Goal: Task Accomplishment & Management: Manage account settings

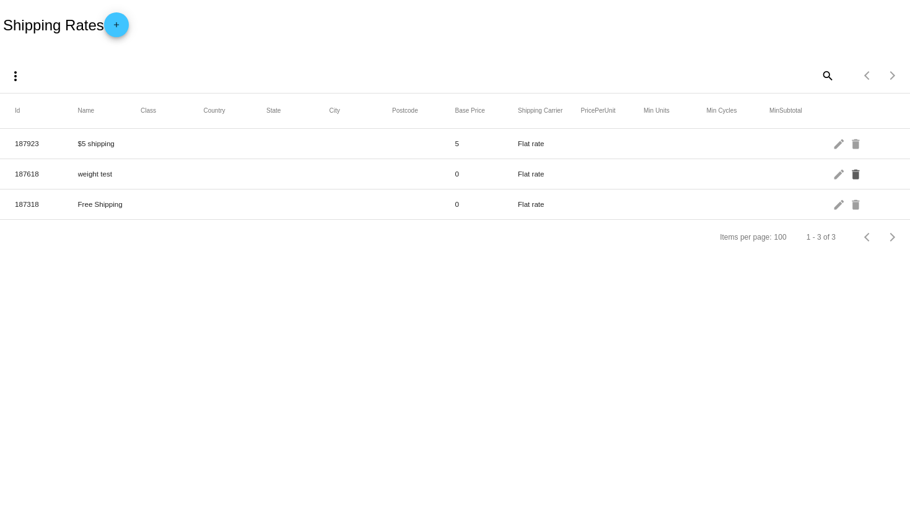
click at [859, 165] on mat-icon "delete" at bounding box center [856, 173] width 15 height 19
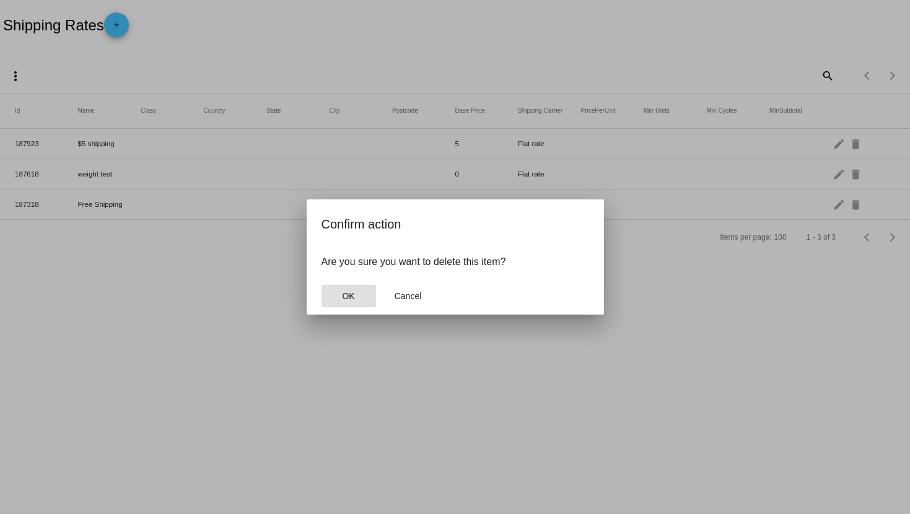
click at [342, 293] on span "OK" at bounding box center [348, 296] width 12 height 10
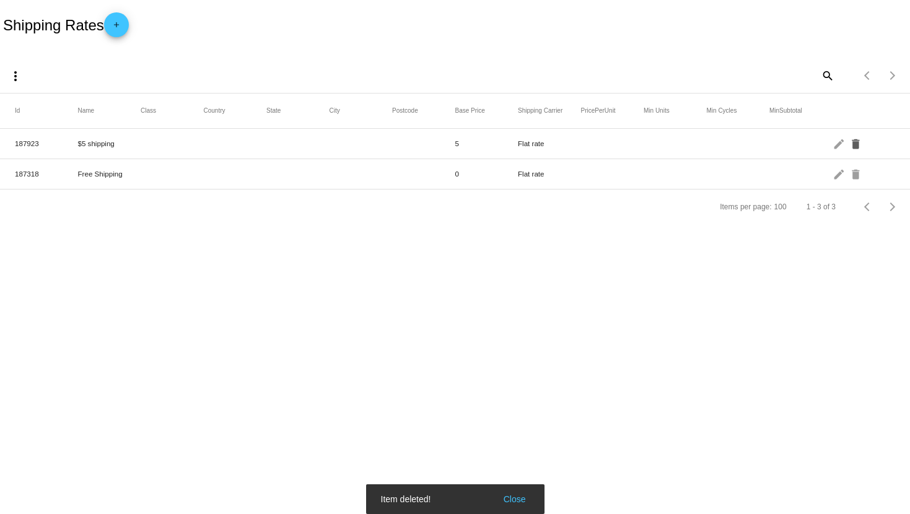
click at [852, 144] on mat-icon "delete" at bounding box center [856, 143] width 15 height 19
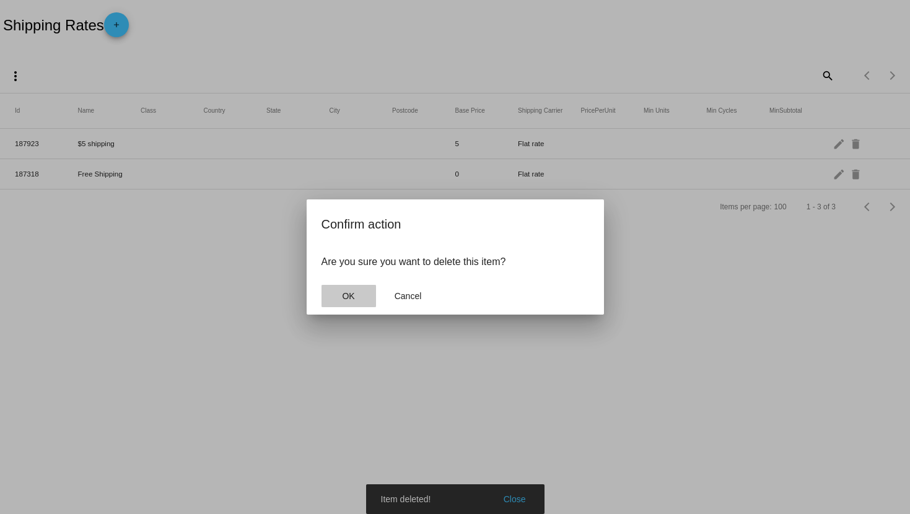
click at [347, 291] on span "OK" at bounding box center [348, 296] width 12 height 10
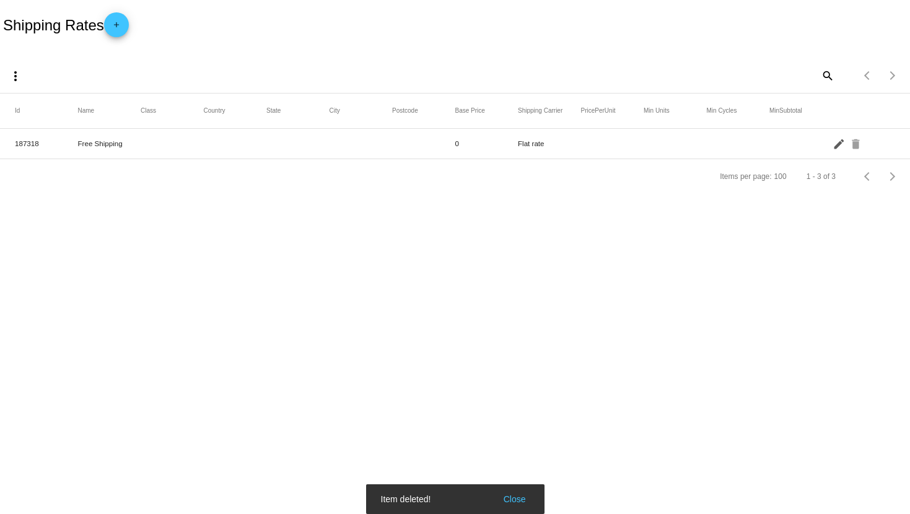
click at [834, 144] on mat-icon "edit" at bounding box center [839, 143] width 15 height 19
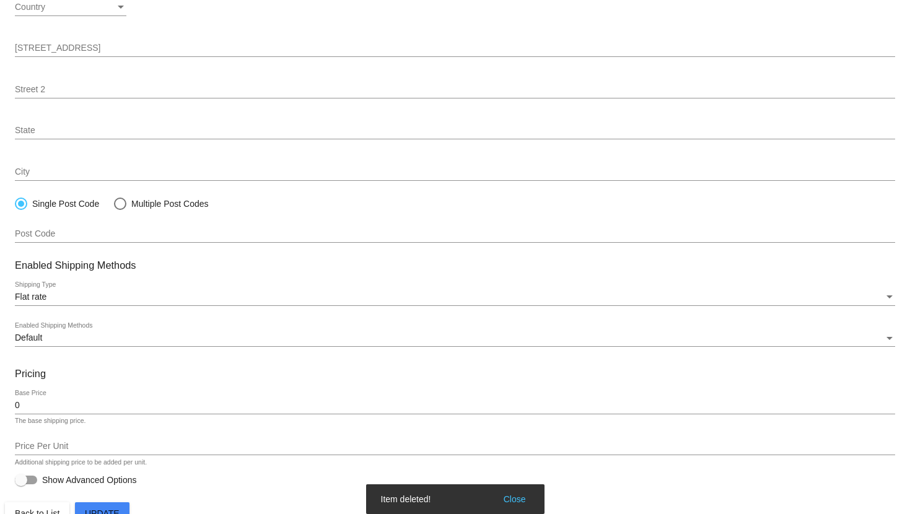
scroll to position [193, 0]
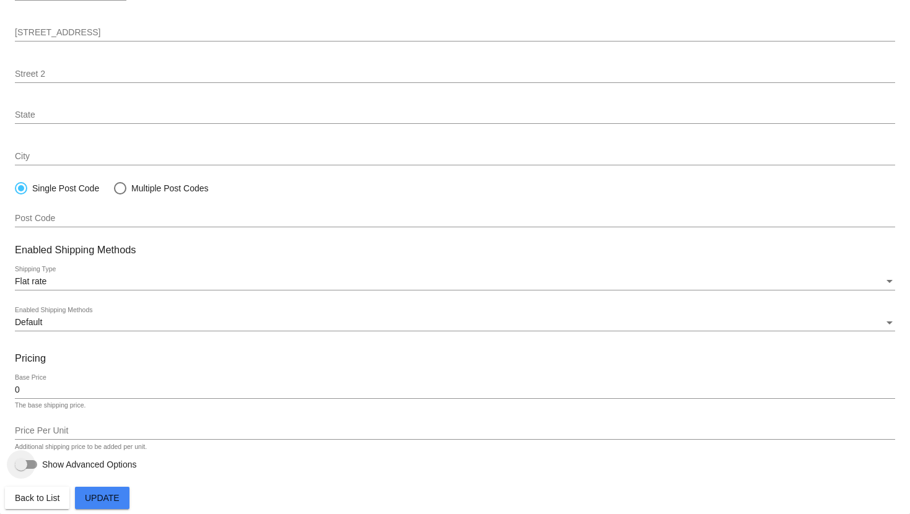
click at [22, 459] on div at bounding box center [21, 464] width 12 height 12
click at [21, 469] on input "Show Advanced Options" at bounding box center [20, 469] width 1 height 1
checkbox input "true"
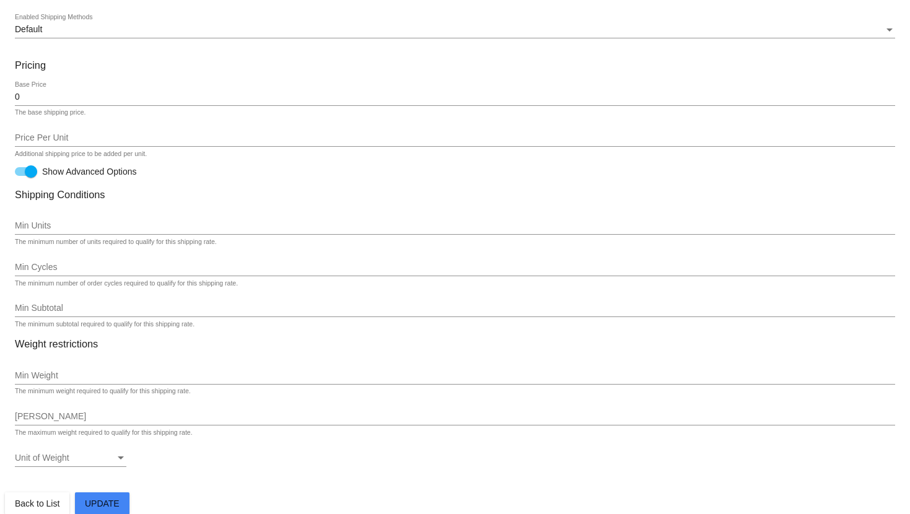
scroll to position [494, 0]
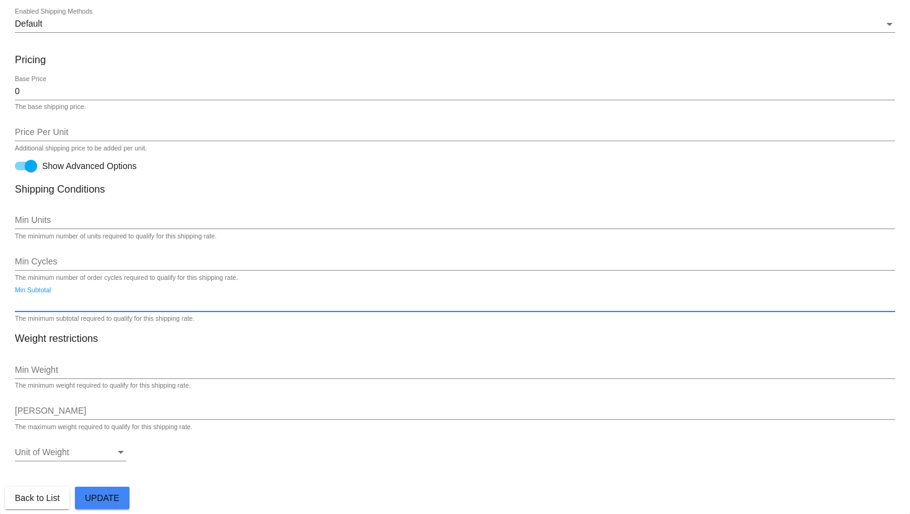
click at [118, 306] on input "Min Subtotal" at bounding box center [455, 303] width 880 height 10
type input "100"
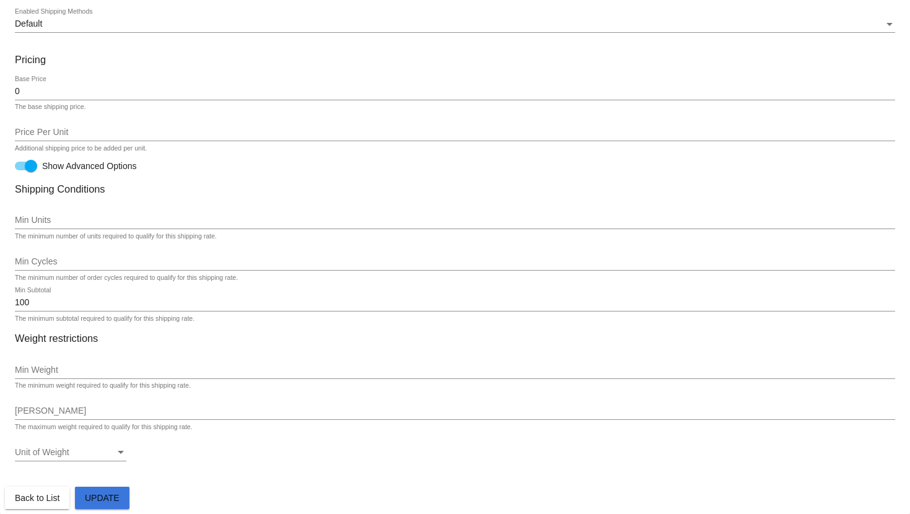
click at [90, 496] on span "Update" at bounding box center [102, 498] width 35 height 10
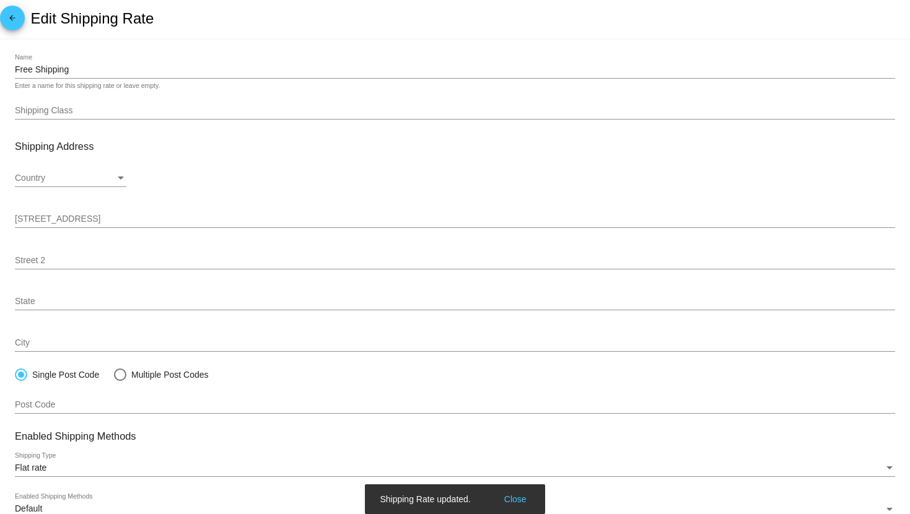
scroll to position [0, 0]
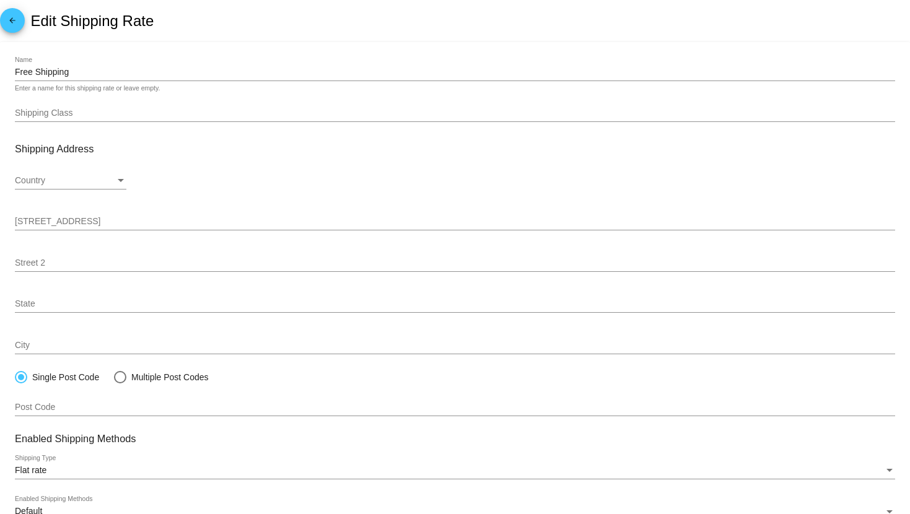
click at [18, 16] on mat-icon "arrow_back" at bounding box center [12, 23] width 15 height 15
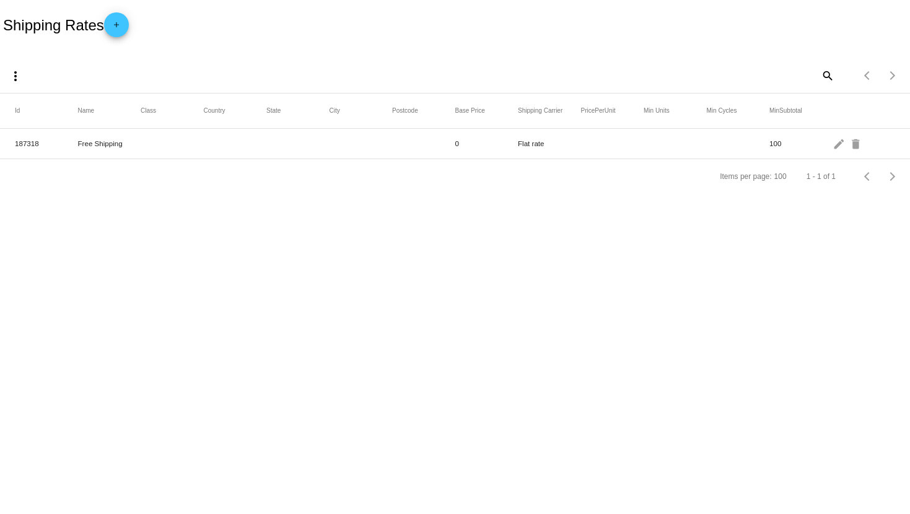
click at [124, 32] on mat-icon "add" at bounding box center [116, 27] width 15 height 15
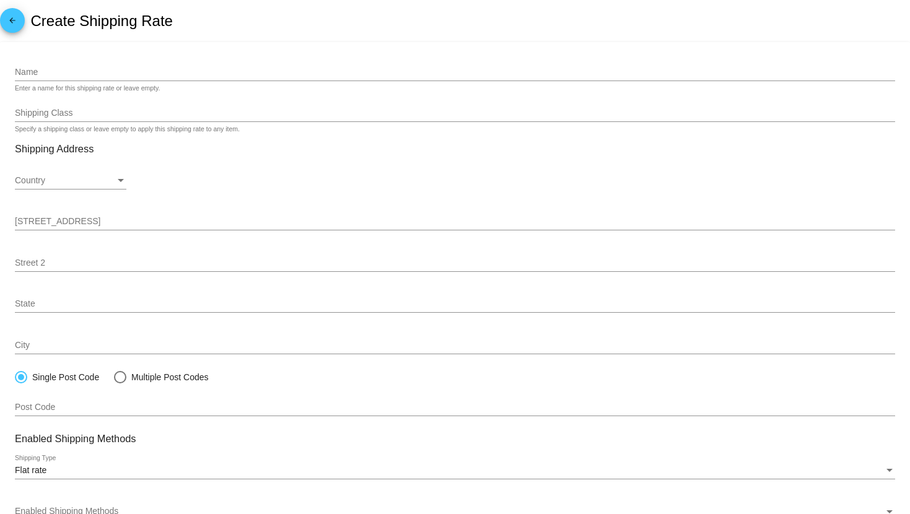
click at [125, 70] on input "Name" at bounding box center [455, 73] width 880 height 10
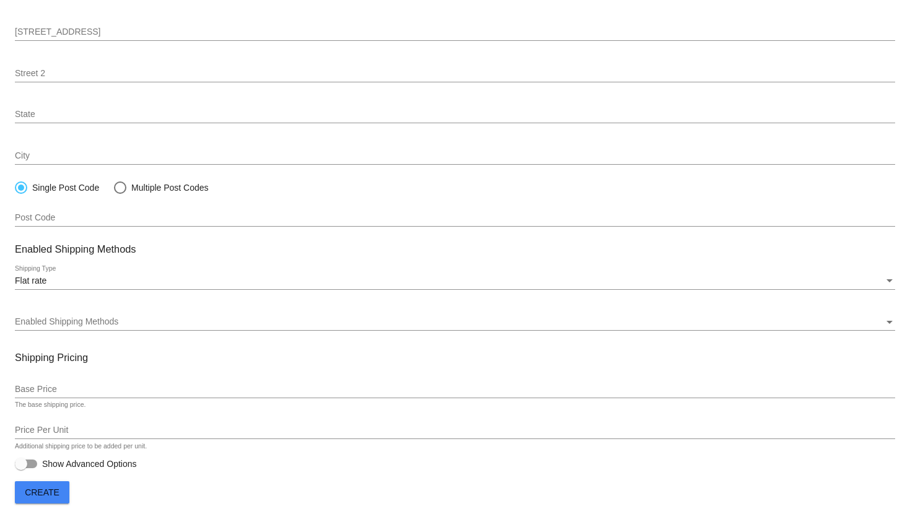
scroll to position [198, 0]
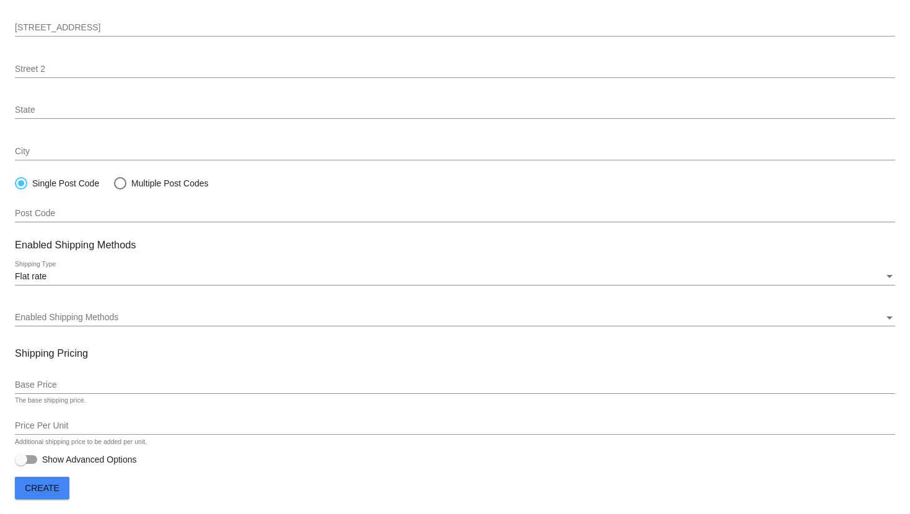
type input "14.99 Per Unit"
click at [77, 383] on input "Base Price" at bounding box center [455, 385] width 880 height 10
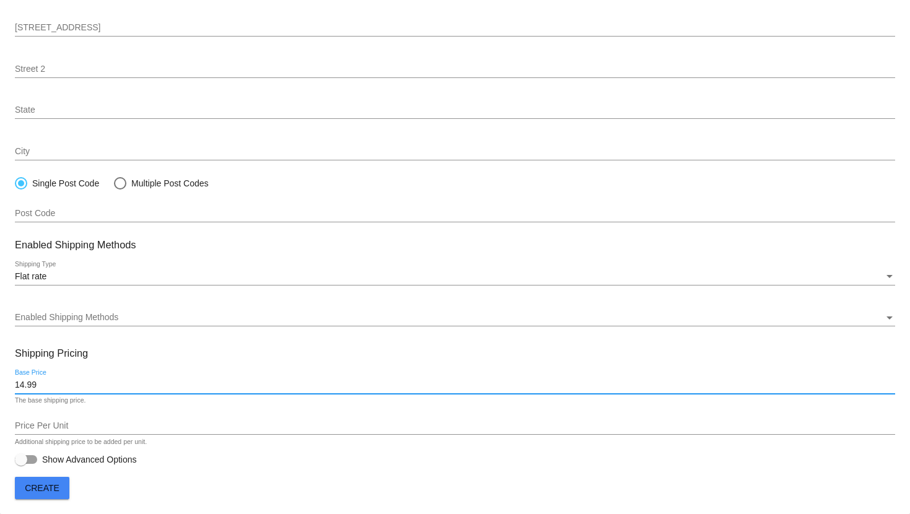
type input "14.99"
click at [90, 427] on input "Price Per Unit" at bounding box center [455, 426] width 880 height 10
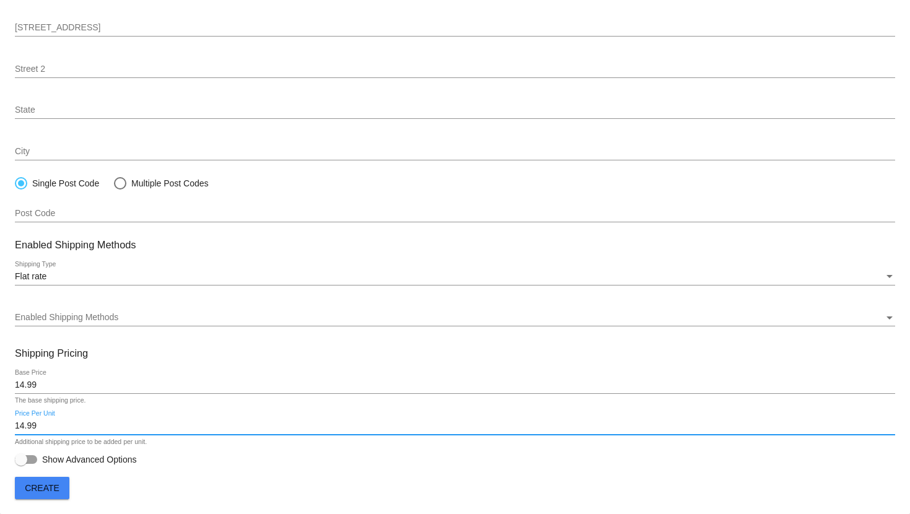
type input "14.99"
click at [47, 497] on button "Create" at bounding box center [42, 488] width 55 height 22
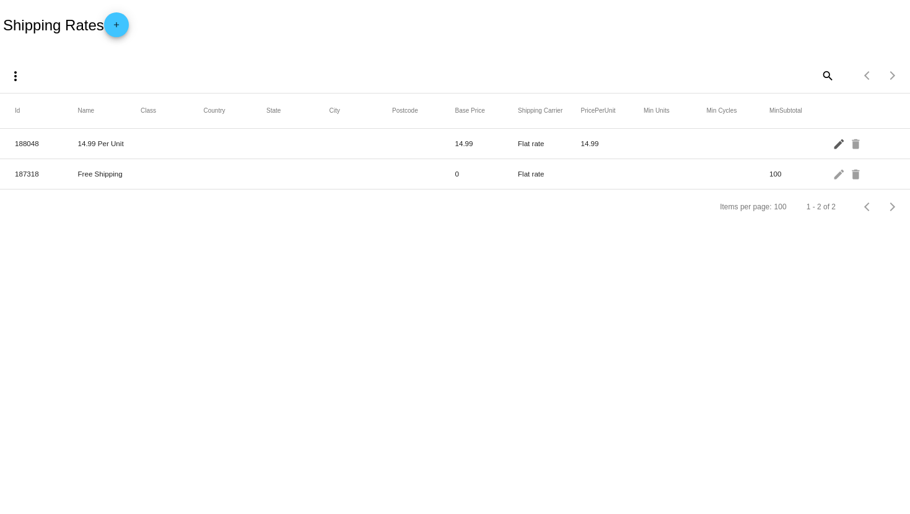
click at [842, 144] on mat-icon "edit" at bounding box center [839, 143] width 15 height 19
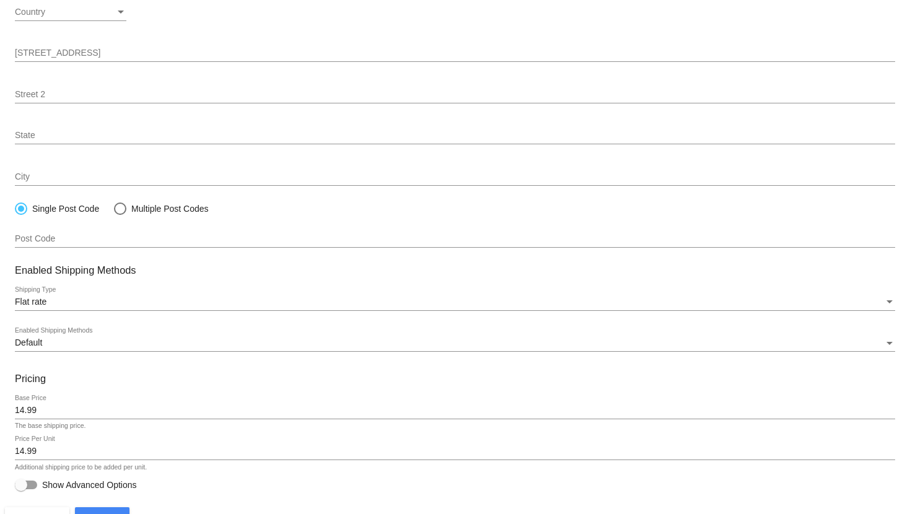
scroll to position [193, 0]
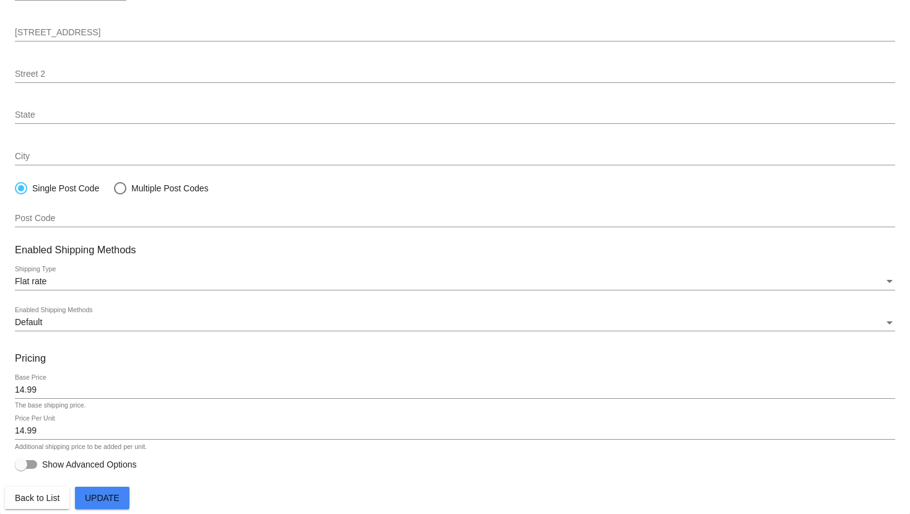
drag, startPoint x: 52, startPoint y: 395, endPoint x: 13, endPoint y: 386, distance: 39.8
click at [12, 388] on mat-card "14.99 Per Unit Name Enter a name for this shipping rate or leave empty. Shippin…" at bounding box center [455, 183] width 910 height 661
click at [67, 405] on div "The base shipping price." at bounding box center [50, 405] width 71 height 7
click at [73, 393] on input "14.99" at bounding box center [455, 390] width 880 height 10
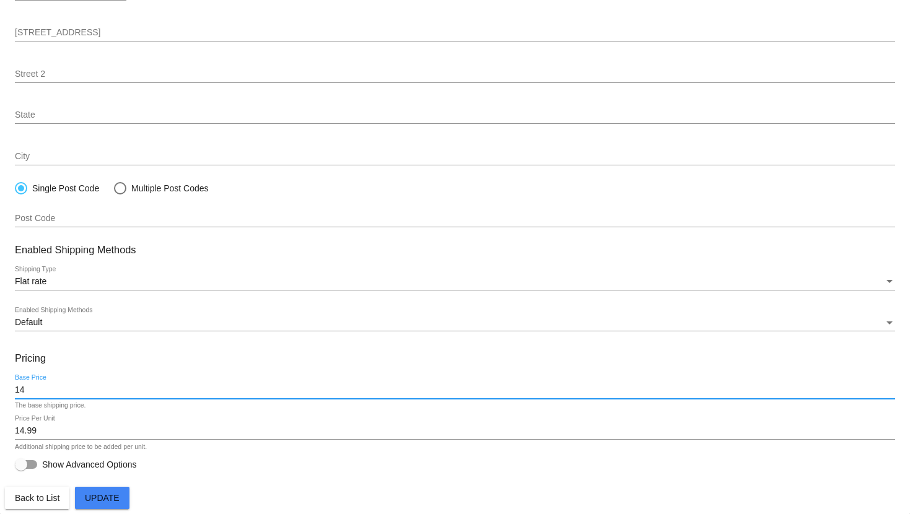
type input "1"
type input "0"
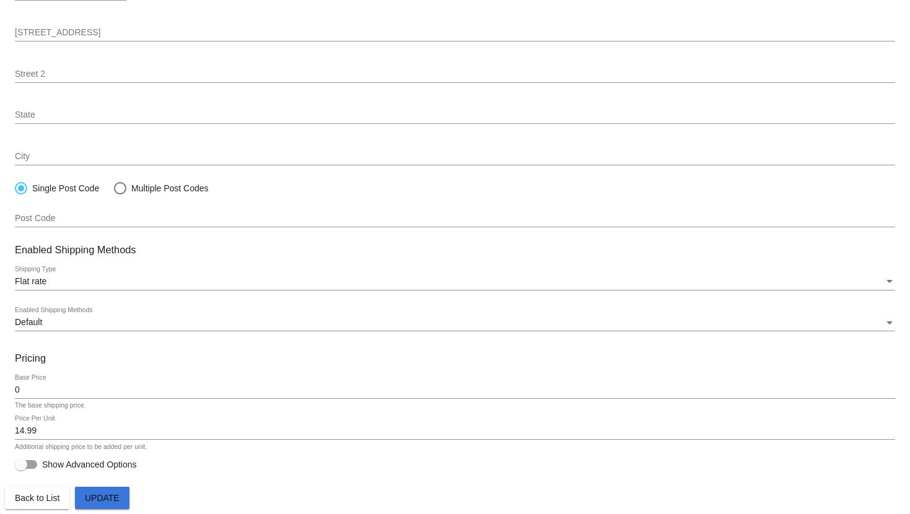
click at [108, 496] on span "Update" at bounding box center [102, 498] width 35 height 10
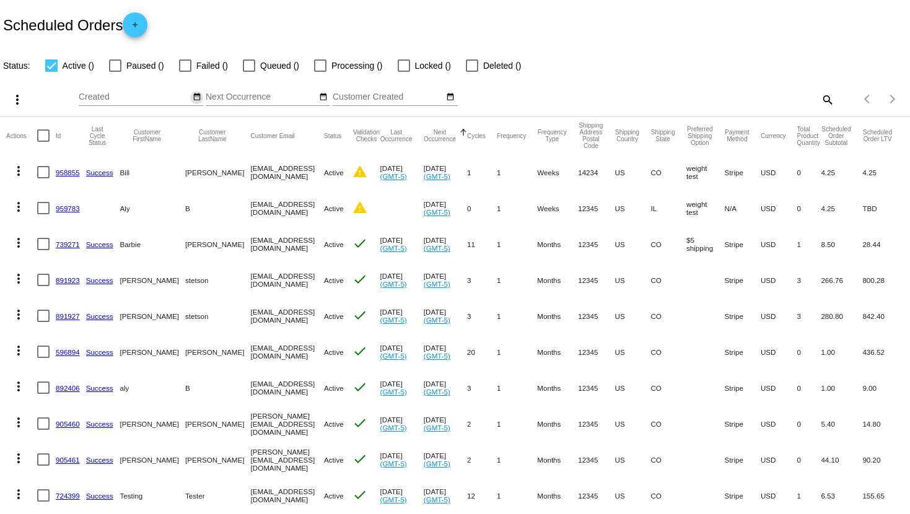
click at [196, 95] on mat-icon "date_range" at bounding box center [197, 97] width 9 height 10
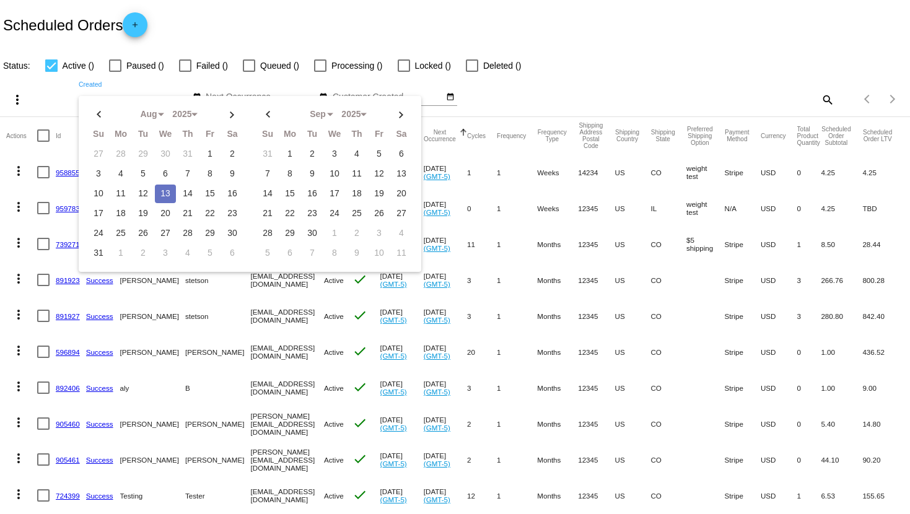
click at [160, 194] on td "13" at bounding box center [165, 194] width 21 height 19
type input "[DATE] - [DATE]"
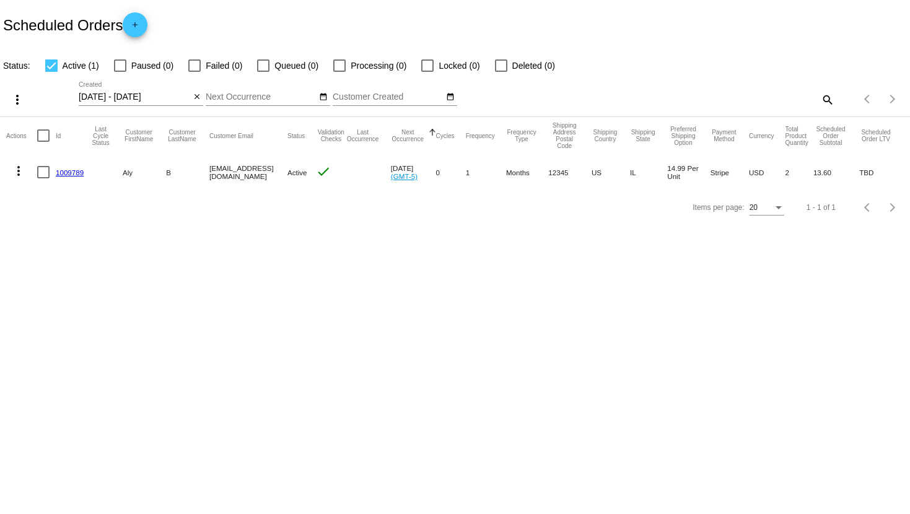
click at [85, 170] on mat-cell "1009789" at bounding box center [73, 172] width 34 height 36
click at [78, 170] on link "1009789" at bounding box center [70, 172] width 28 height 8
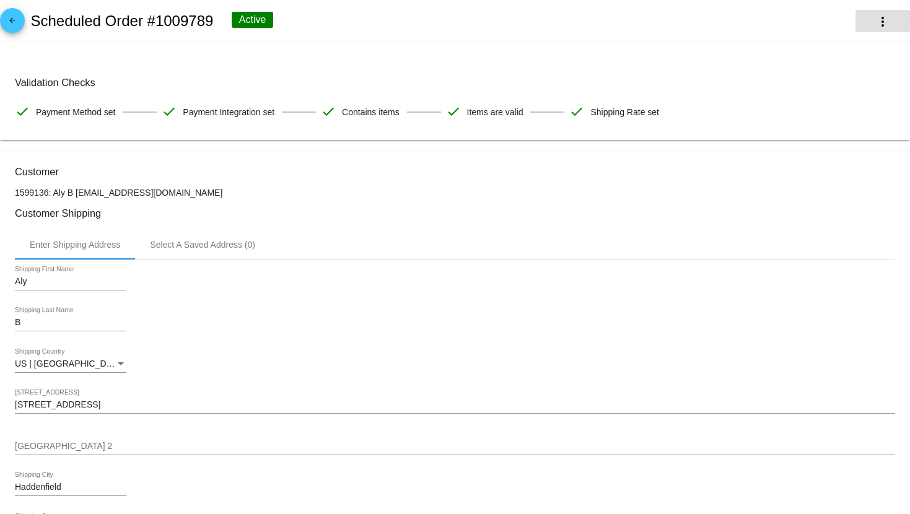
click at [875, 21] on mat-icon "more_vert" at bounding box center [882, 21] width 15 height 15
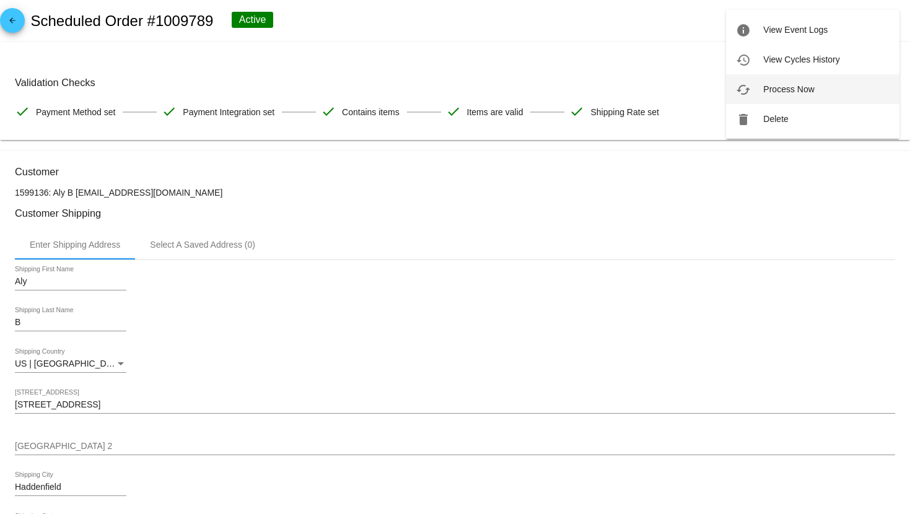
click at [814, 85] on button "cached Process Now" at bounding box center [812, 89] width 173 height 30
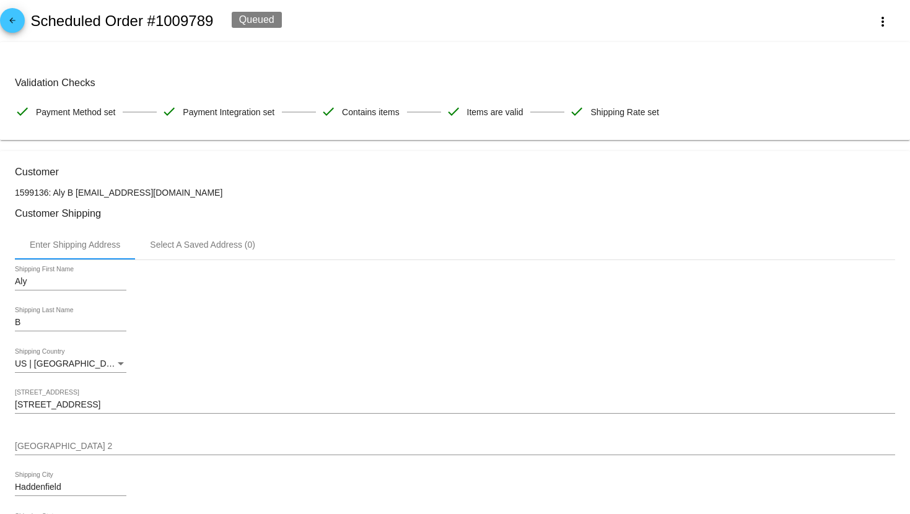
click at [751, 25] on div "arrow_back Scheduled Order #1009789 Queued more_vert" at bounding box center [455, 21] width 910 height 42
click at [8, 19] on mat-icon "arrow_back" at bounding box center [12, 23] width 15 height 15
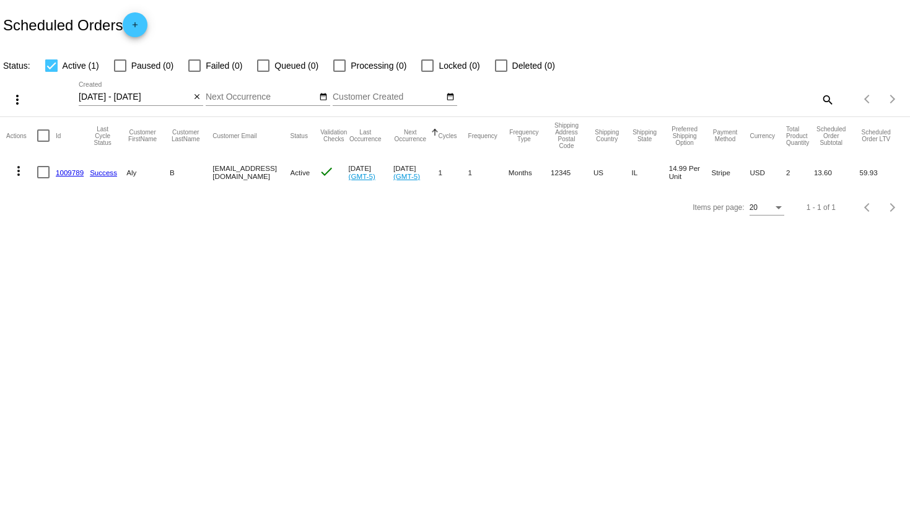
click at [25, 169] on mat-icon "more_vert" at bounding box center [18, 171] width 15 height 15
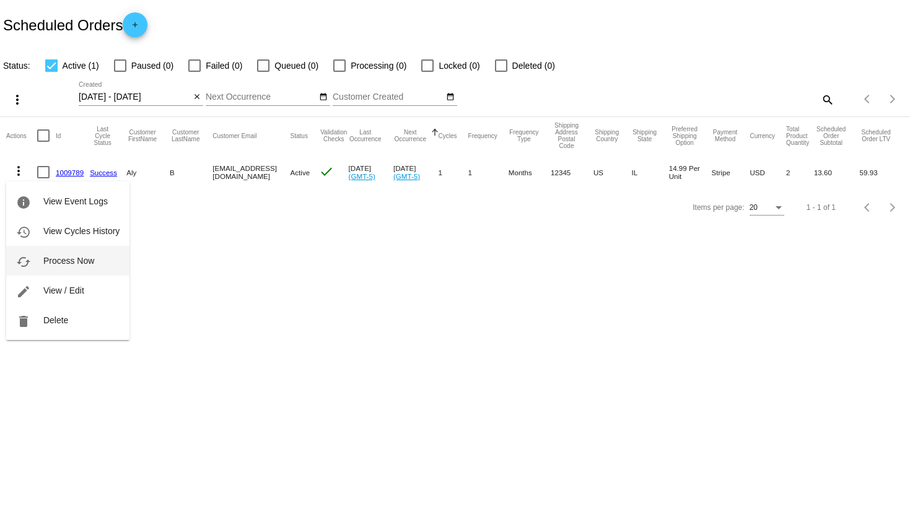
click at [57, 264] on span "Process Now" at bounding box center [68, 261] width 51 height 10
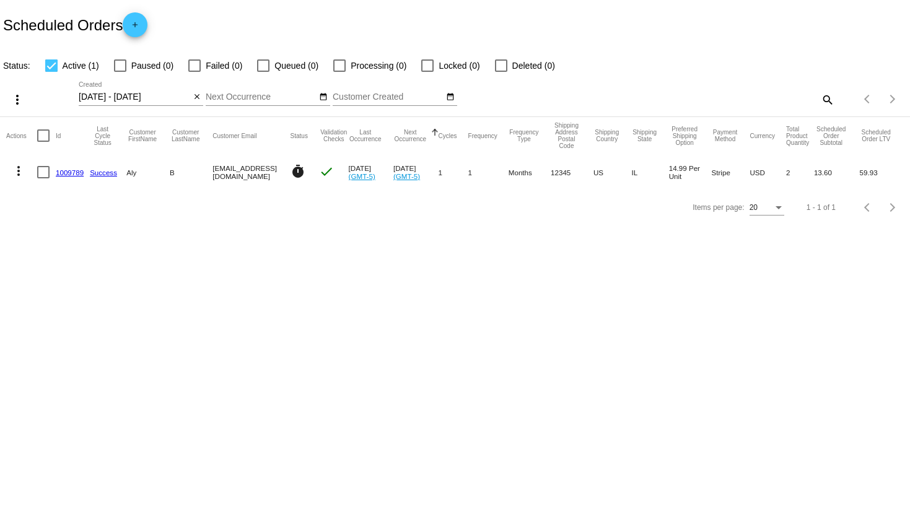
click at [395, 254] on body "Scheduled Orders add Status: Active (1) Paused (0) Failed (0) Queued (0) Proces…" at bounding box center [455, 257] width 910 height 514
click at [66, 172] on link "1009789" at bounding box center [70, 172] width 28 height 8
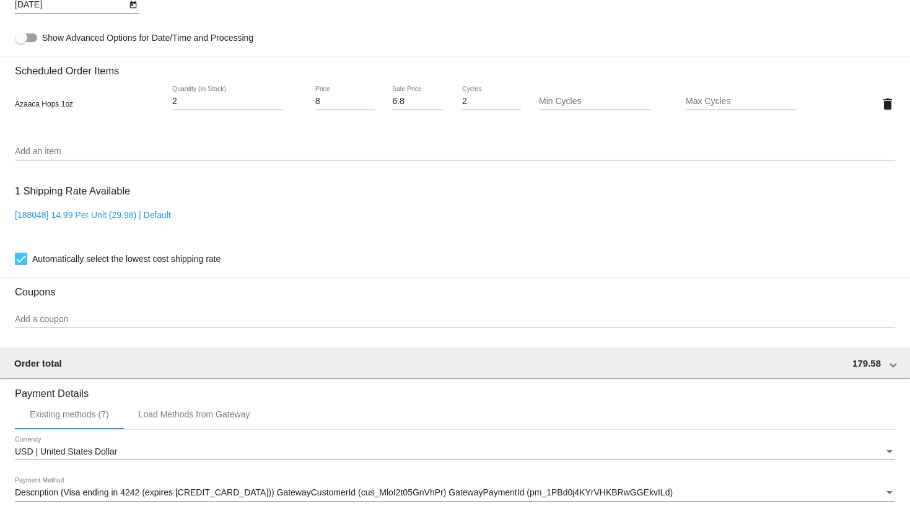
scroll to position [826, 0]
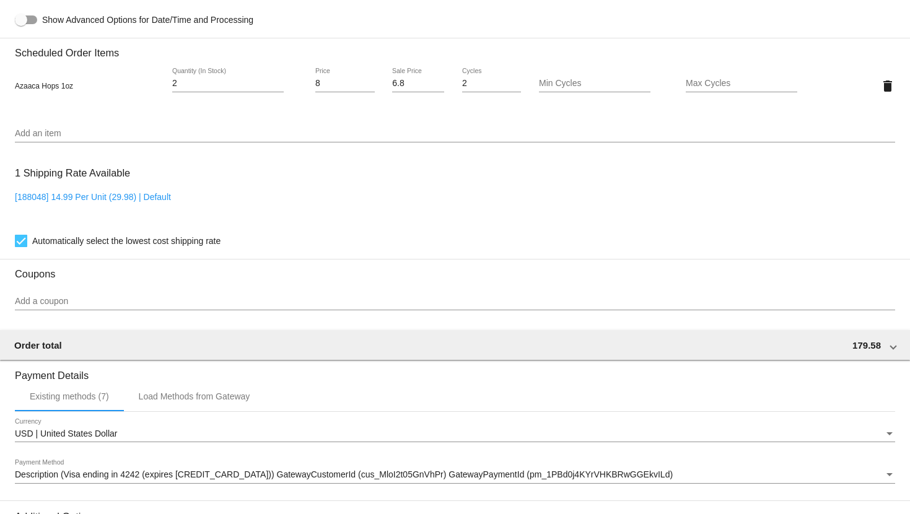
click at [211, 92] on div "2 Quantity (In Stock)" at bounding box center [227, 80] width 111 height 24
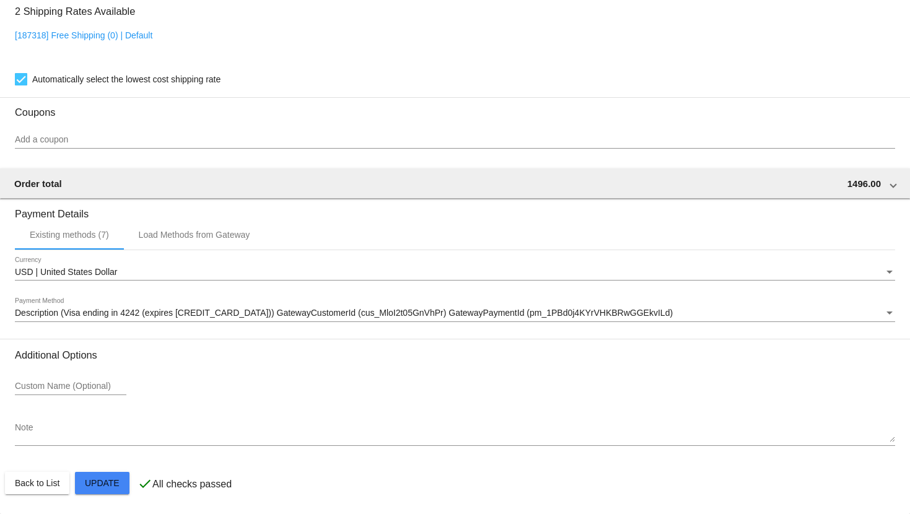
scroll to position [996, 0]
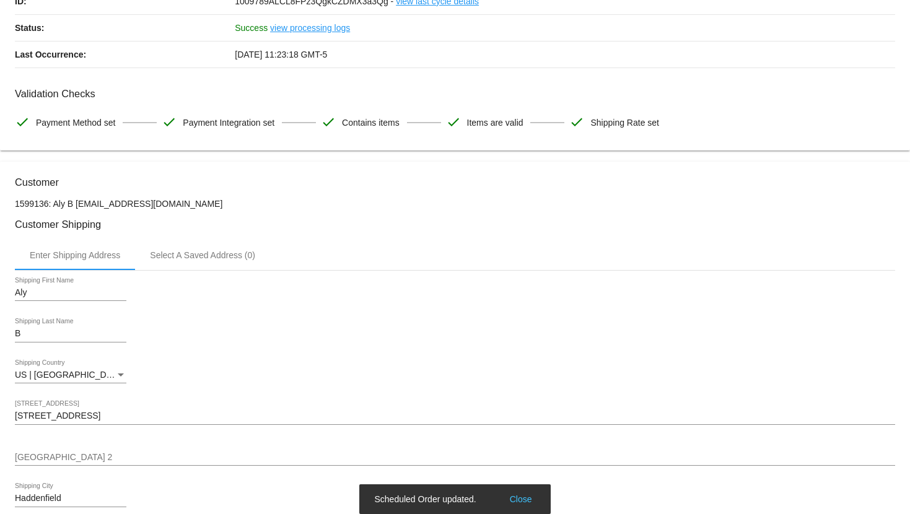
scroll to position [0, 0]
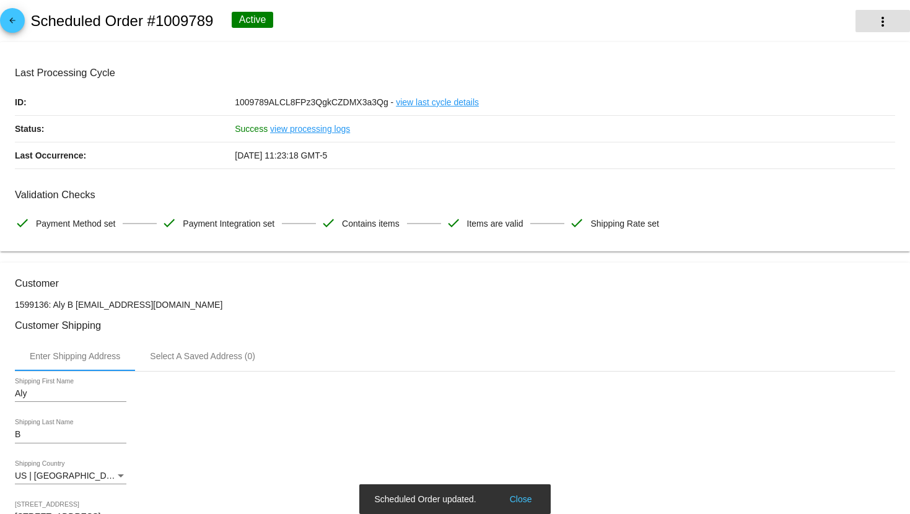
type input "20"
click at [878, 24] on mat-icon "more_vert" at bounding box center [882, 21] width 15 height 15
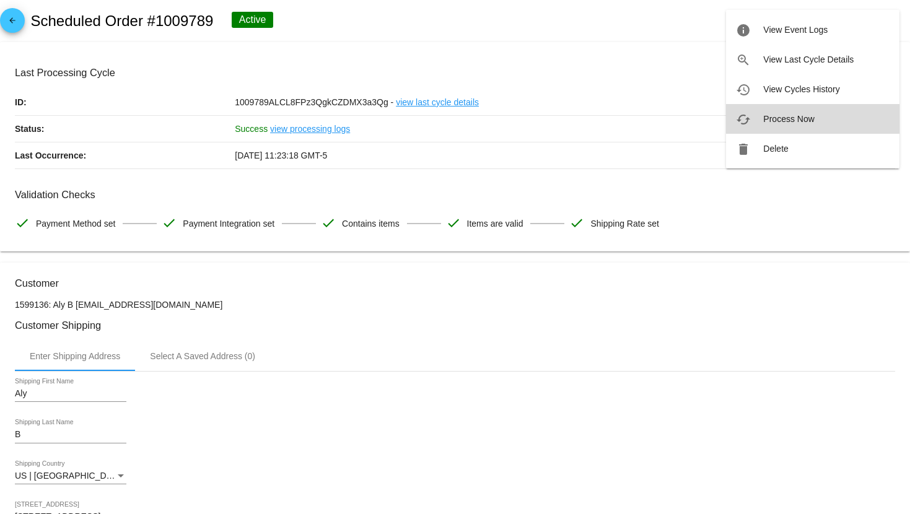
click at [779, 123] on button "cached Process Now" at bounding box center [812, 119] width 173 height 30
